Goal: Obtain resource: Obtain resource

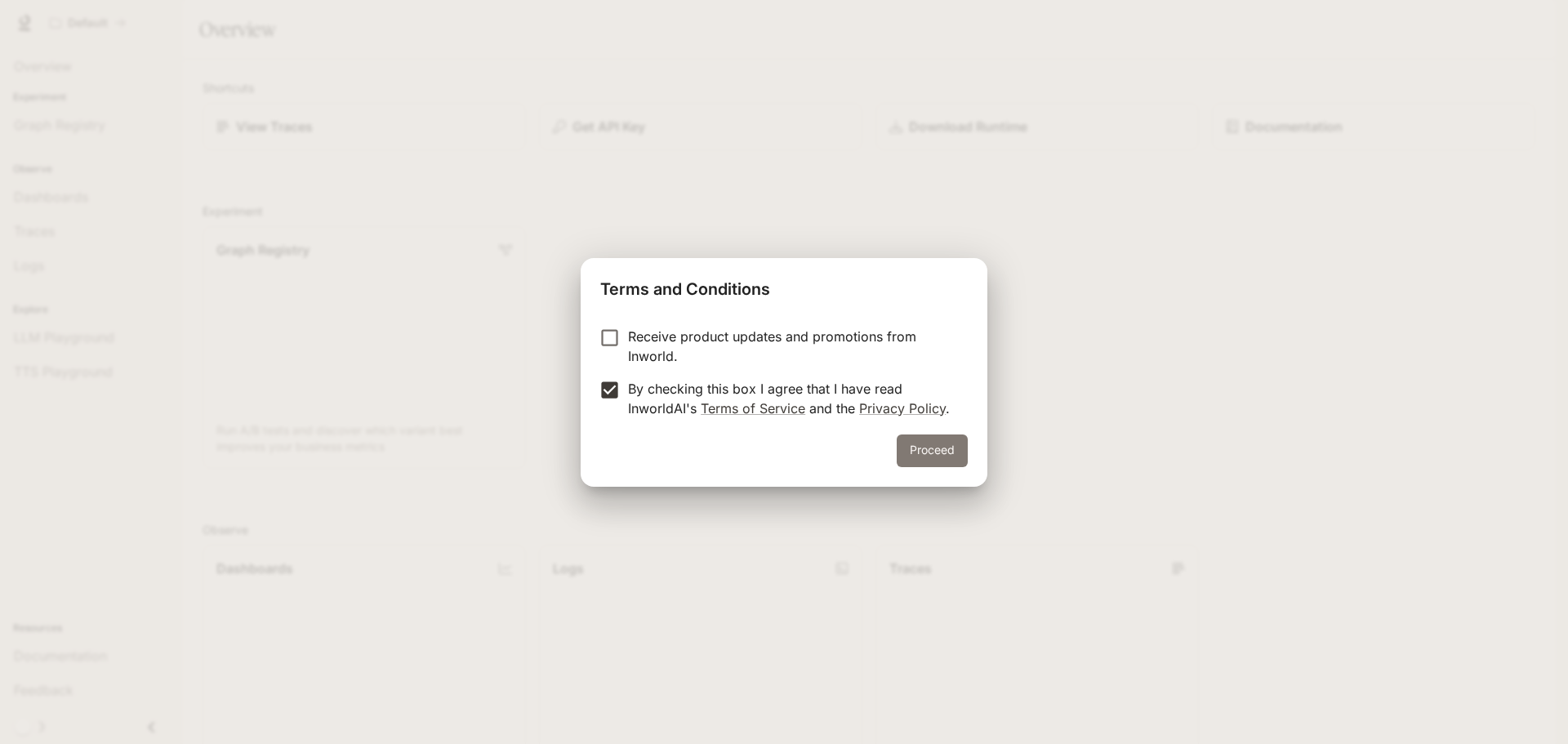
click at [920, 451] on button "Proceed" at bounding box center [932, 451] width 71 height 33
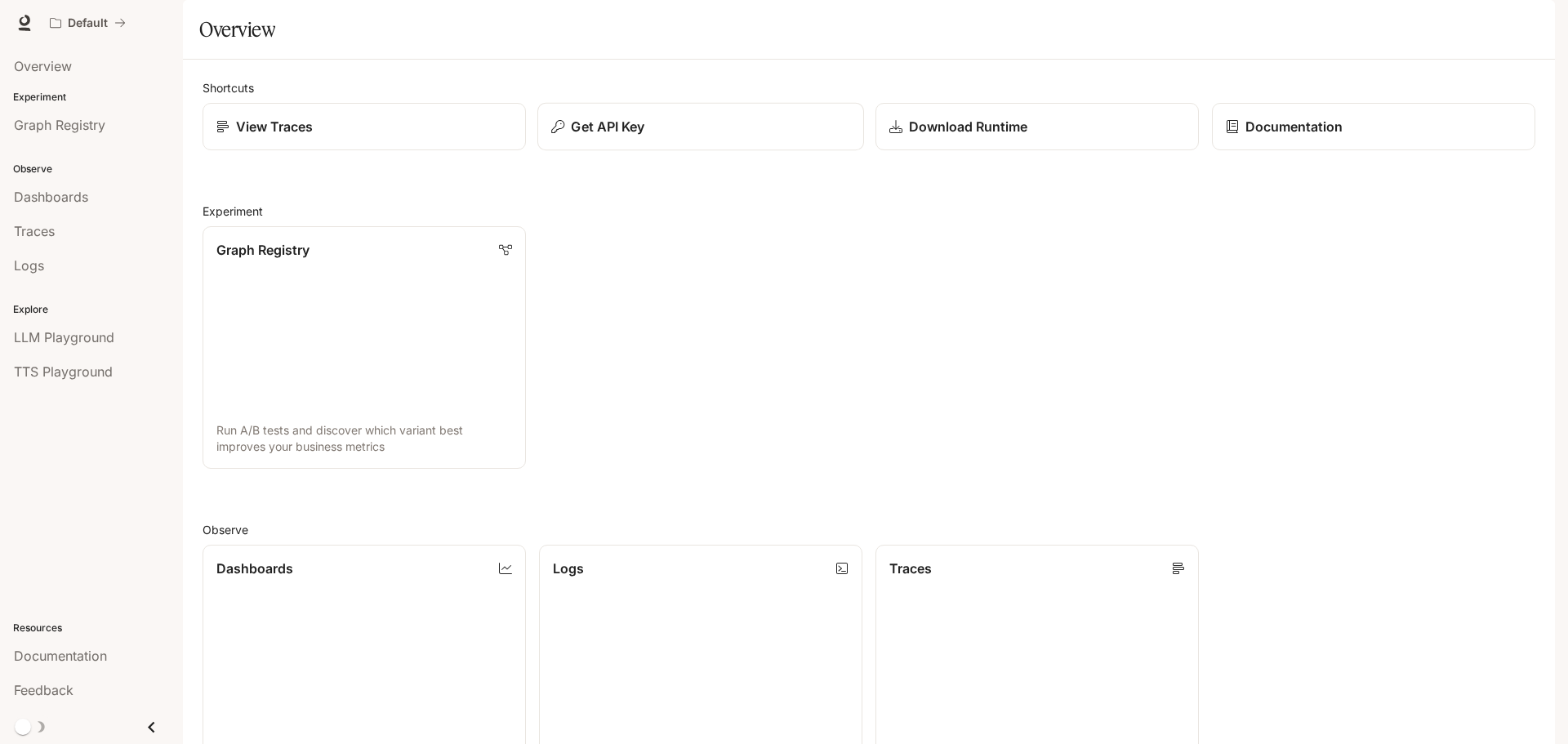
click at [726, 151] on button "Get API Key" at bounding box center [700, 126] width 326 height 48
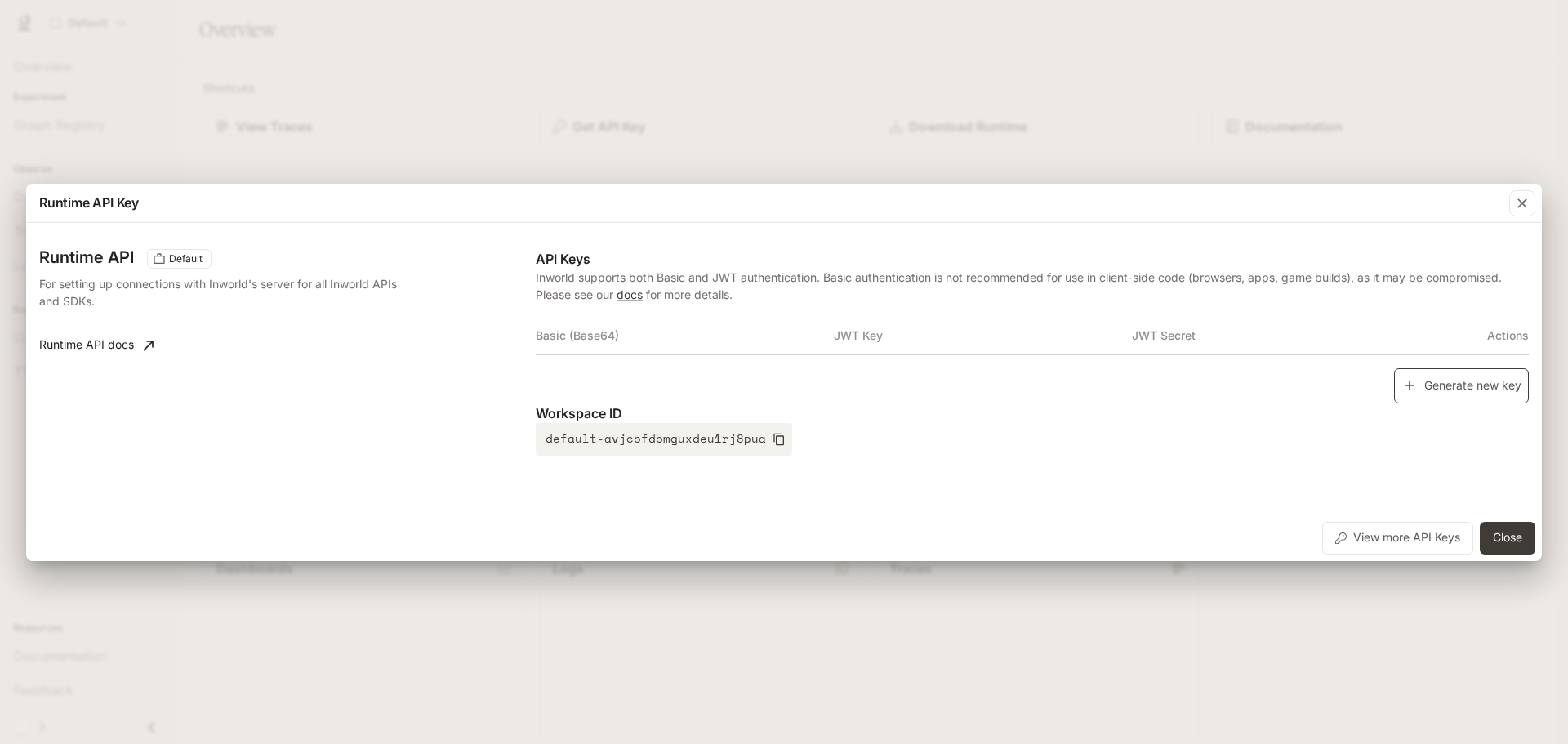
click at [1483, 393] on button "Generate new key" at bounding box center [1461, 385] width 135 height 35
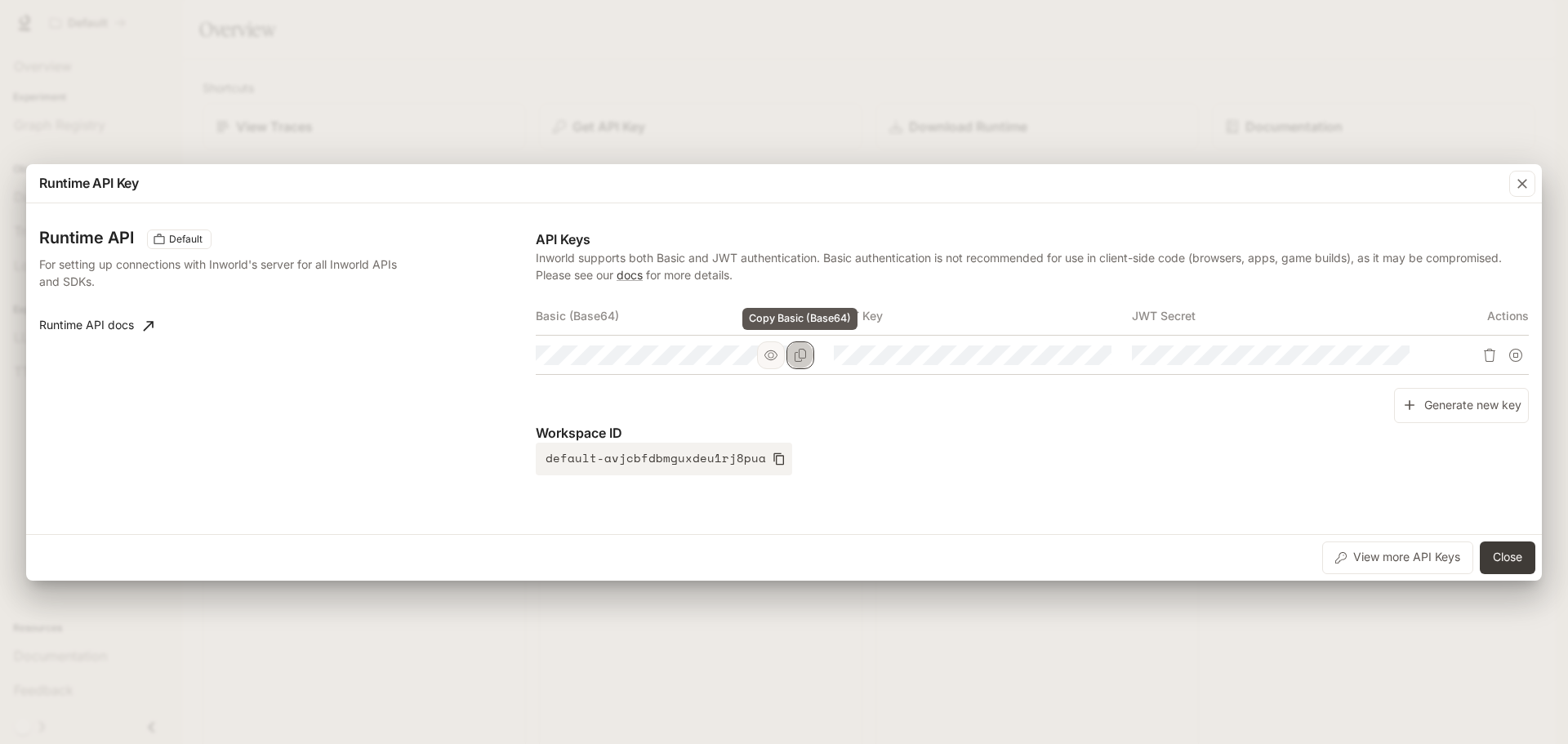
click at [801, 358] on icon "Copy Basic (Base64)" at bounding box center [800, 355] width 11 height 13
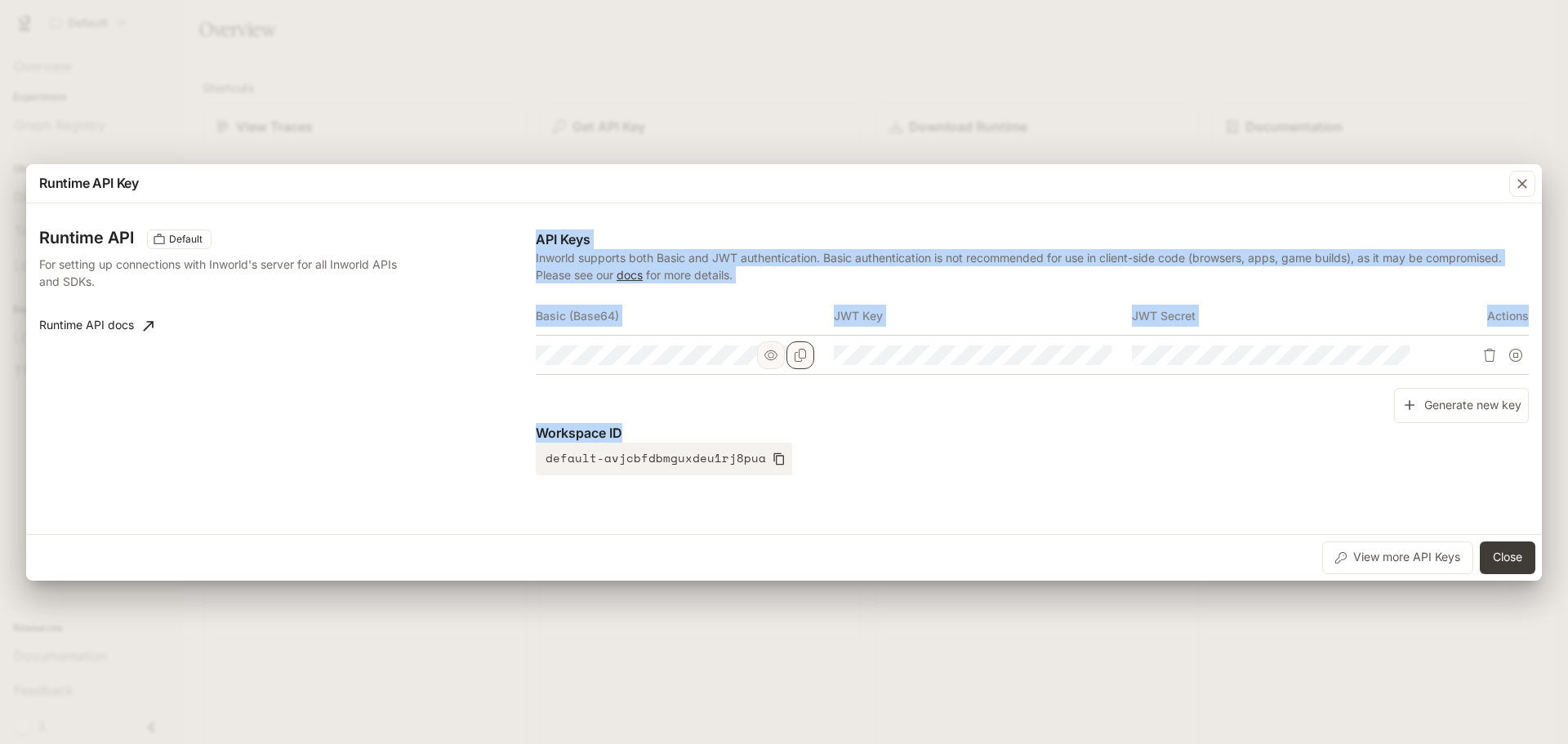
drag, startPoint x: 635, startPoint y: 431, endPoint x: 519, endPoint y: 426, distance: 116.1
click at [493, 424] on div "Runtime API Default For setting up connections with Inworld's server for all In…" at bounding box center [783, 368] width 1489 height 318
click at [741, 448] on button "default-avjcbfdbmguxdeu1rj8pua" at bounding box center [664, 459] width 257 height 33
click at [773, 459] on icon "button" at bounding box center [779, 459] width 13 height 13
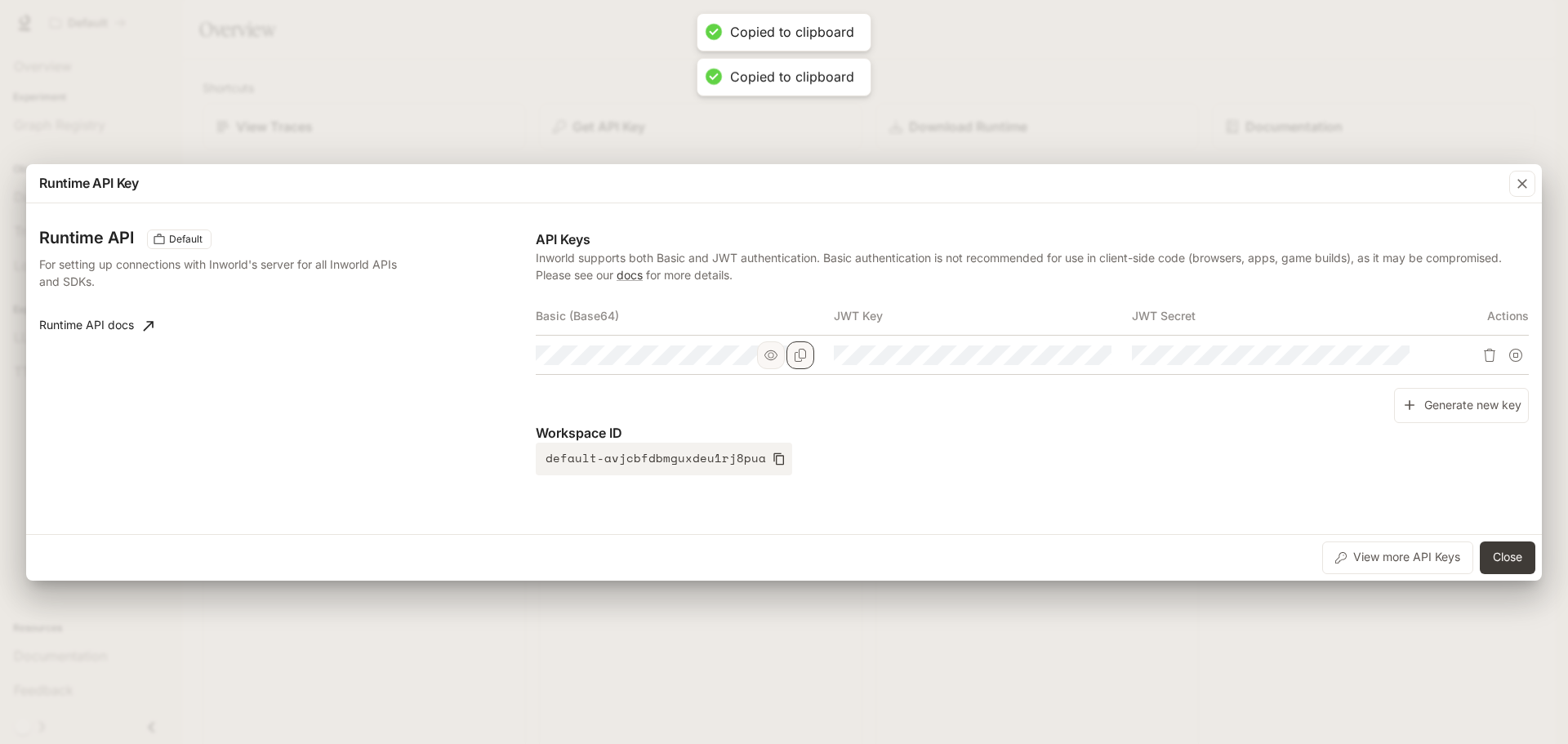
click at [287, 139] on div "Runtime API Key Runtime API Default For setting up connections with Inworld's s…" at bounding box center [784, 372] width 1568 height 744
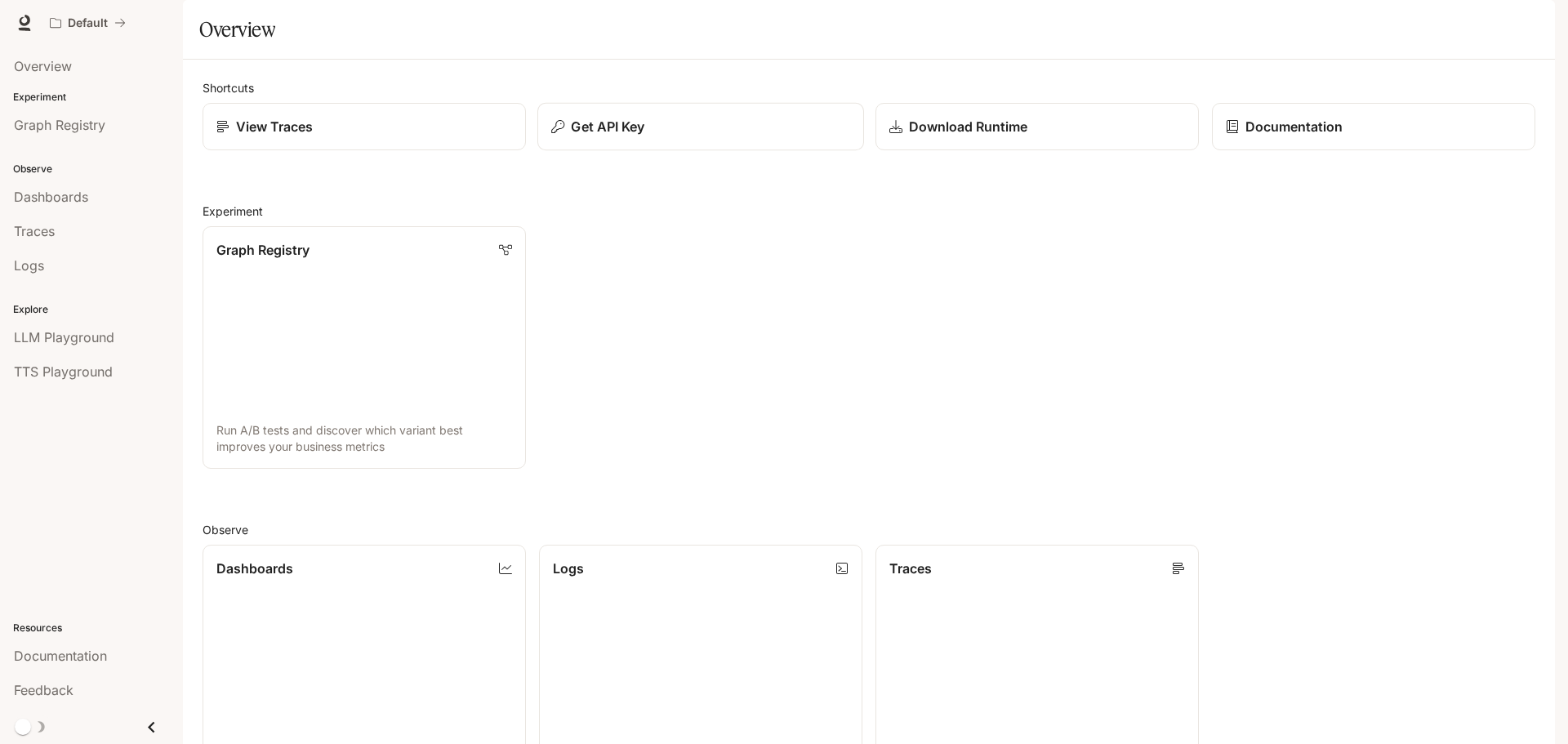
click at [681, 151] on button "Get API Key" at bounding box center [700, 126] width 326 height 48
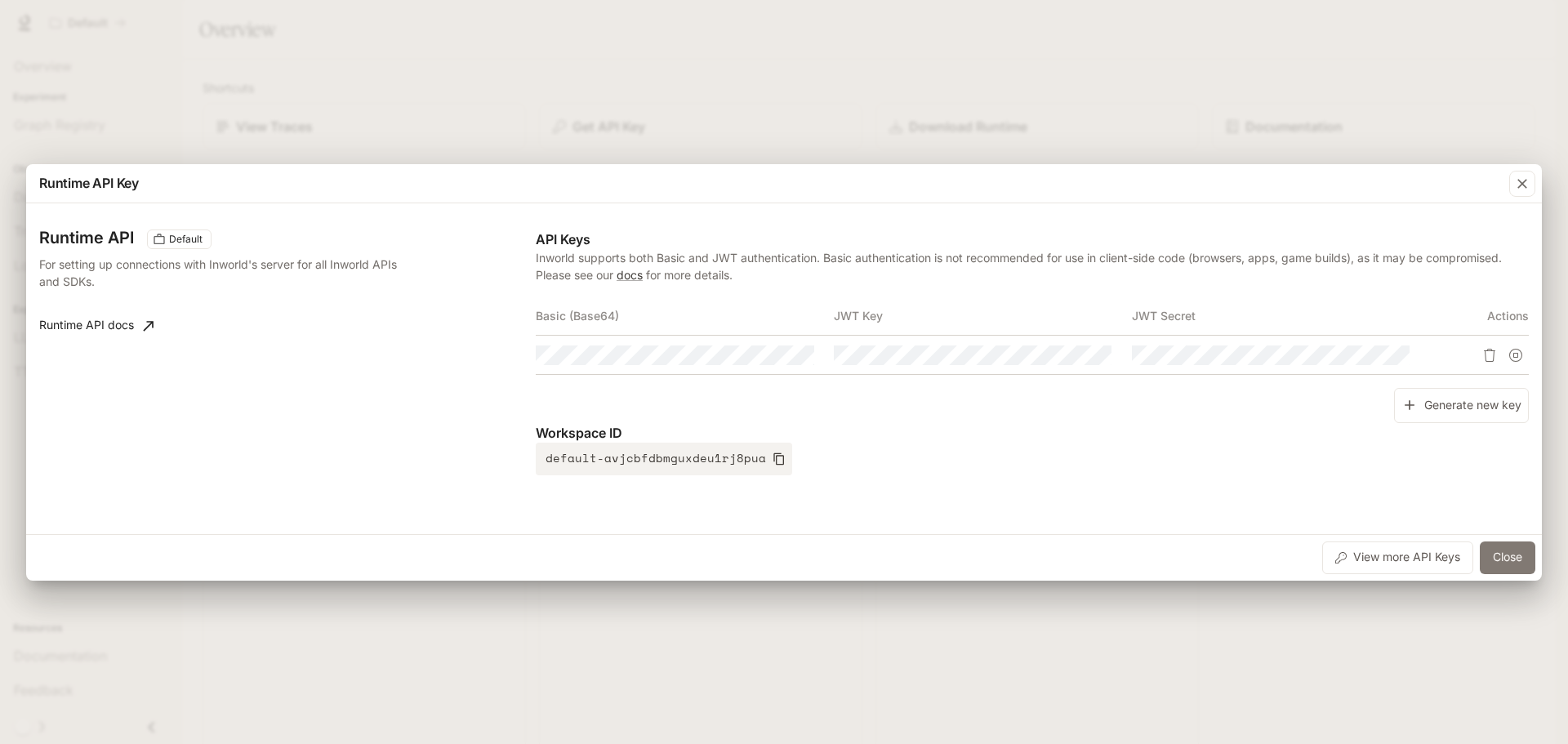
click at [1498, 555] on button "Close" at bounding box center [1507, 558] width 56 height 33
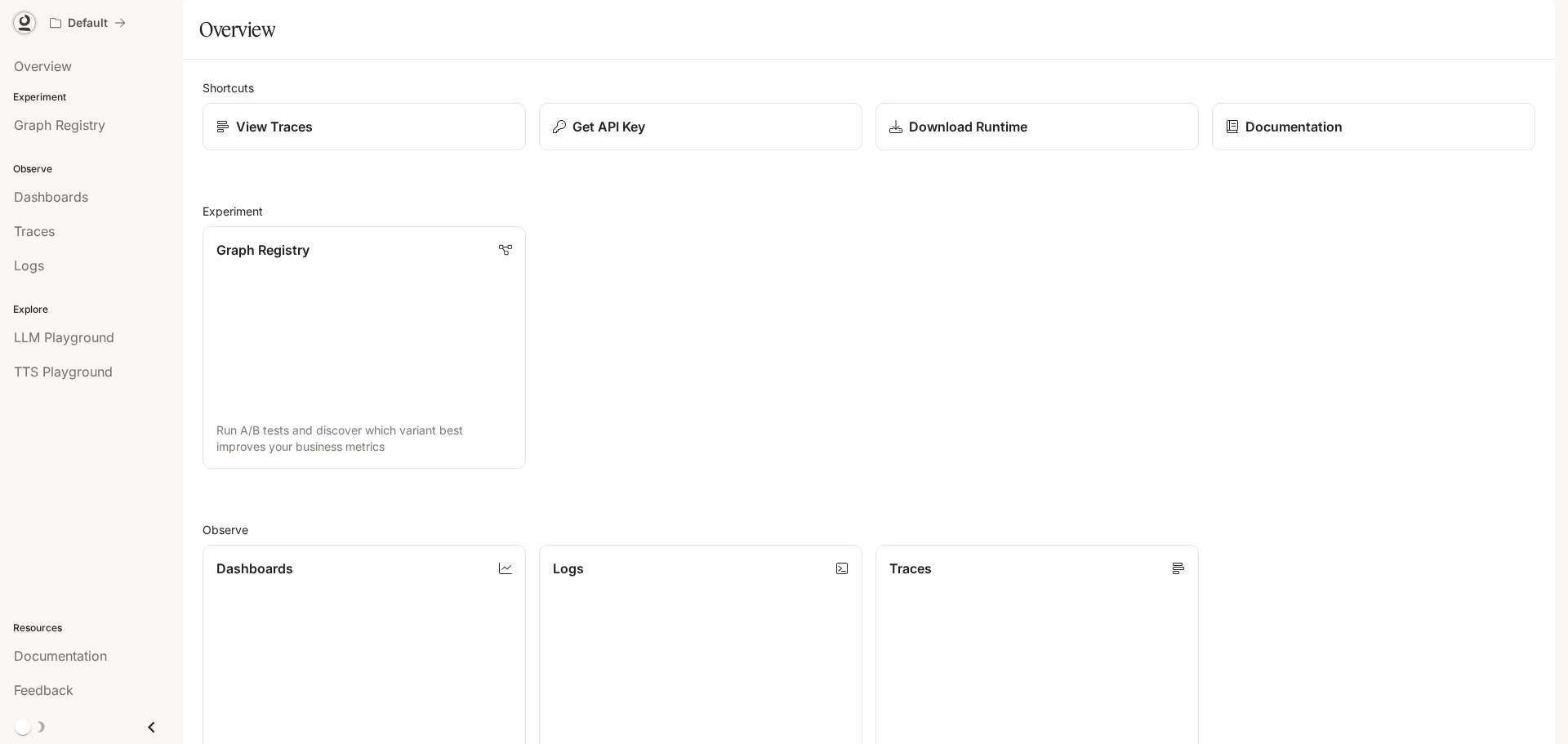
click at [23, 24] on icon at bounding box center [25, 20] width 10 height 11
click at [1004, 137] on p "Download Runtime" at bounding box center [966, 126] width 119 height 20
